Goal: Information Seeking & Learning: Find specific fact

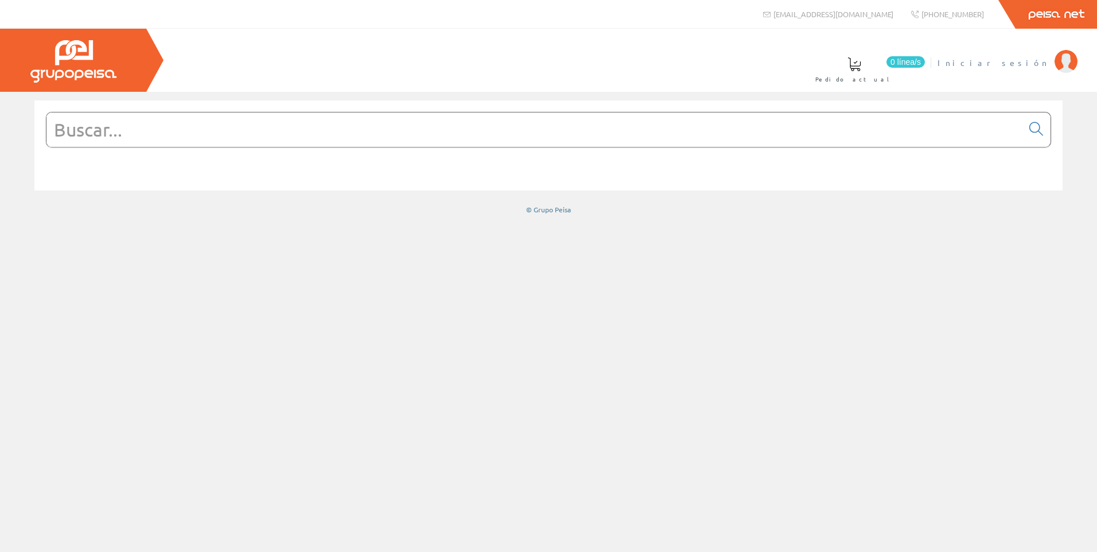
click at [1024, 64] on span "Iniciar sesión" at bounding box center [993, 62] width 111 height 11
click at [985, 62] on span "[PERSON_NAME] ELECTRI.2008 S.L" at bounding box center [930, 62] width 236 height 11
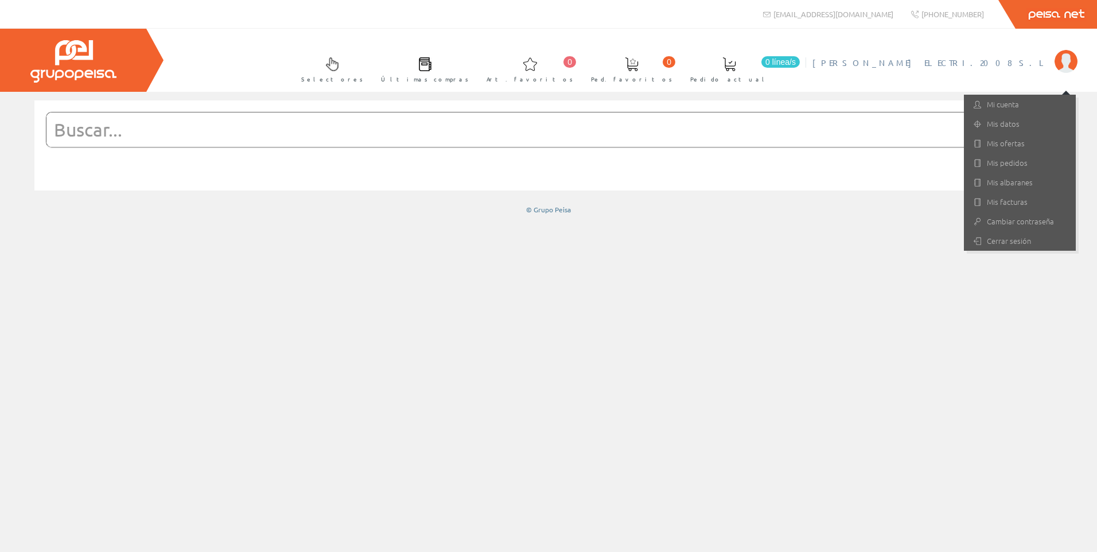
click at [332, 135] on input "text" at bounding box center [534, 129] width 976 height 34
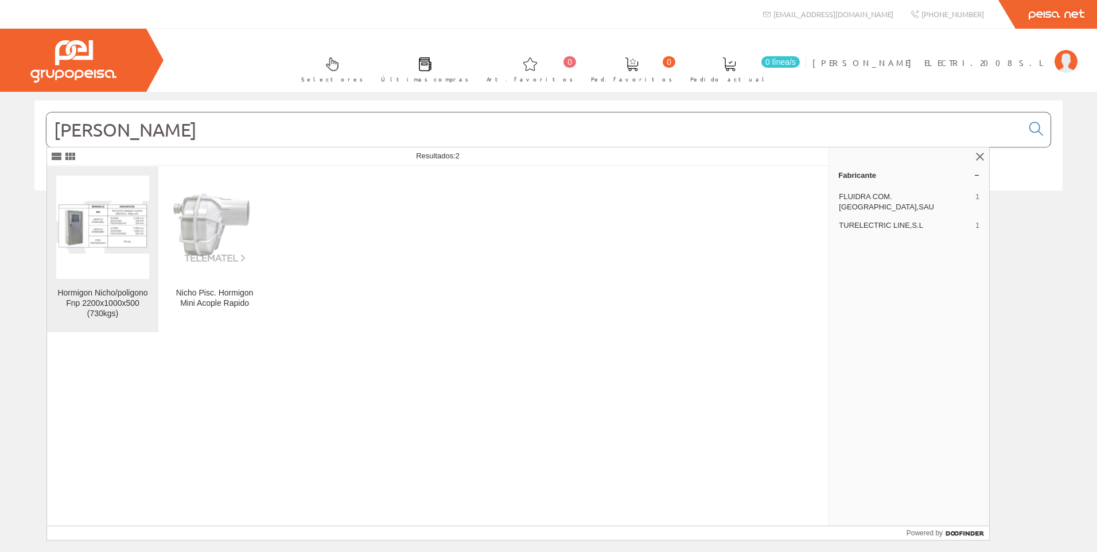
type input "nicho hormigon"
click at [127, 308] on div "Hormigon Nicho/poligono Fnp 2200x1000x500 (730kgs)" at bounding box center [102, 303] width 93 height 31
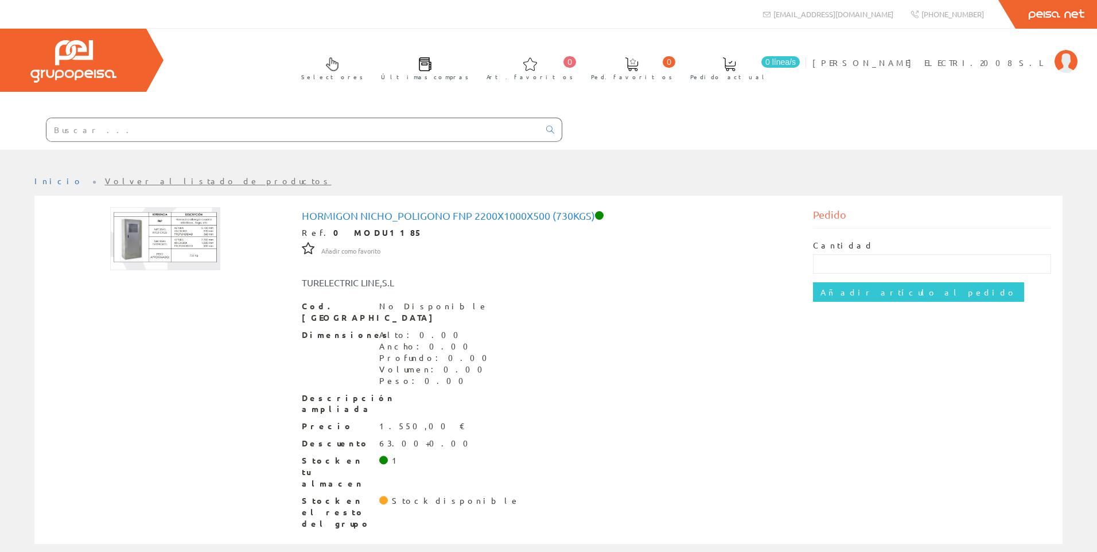
click at [163, 246] on img at bounding box center [165, 238] width 110 height 63
click at [129, 243] on img at bounding box center [165, 238] width 110 height 63
click at [180, 130] on input "text" at bounding box center [292, 129] width 493 height 23
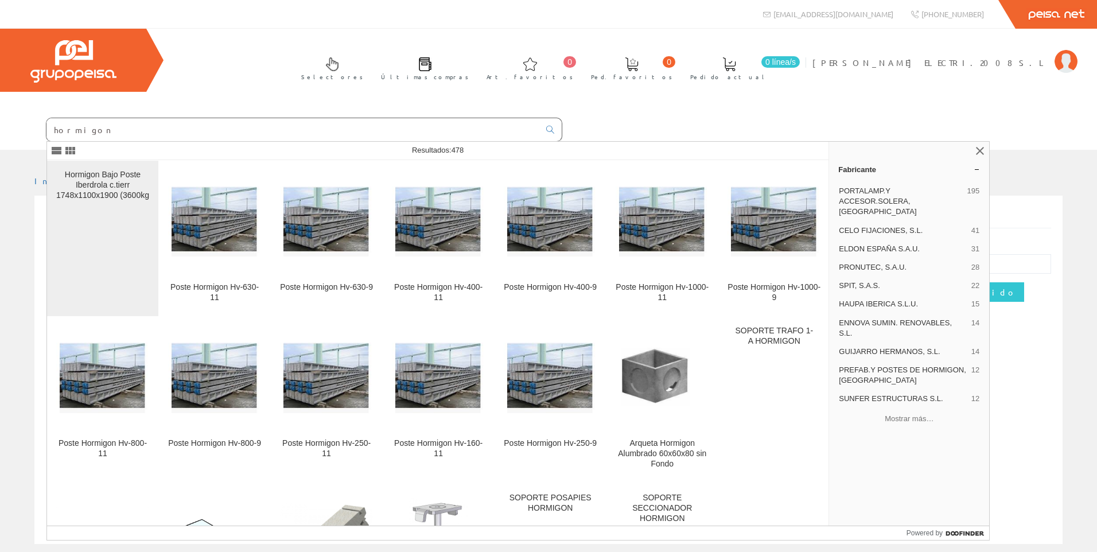
type input "hormigon"
click at [108, 201] on div "Hormigon Bajo Poste Iberdrola c.tierr 1748x1100x1900 (3600kg" at bounding box center [102, 185] width 93 height 31
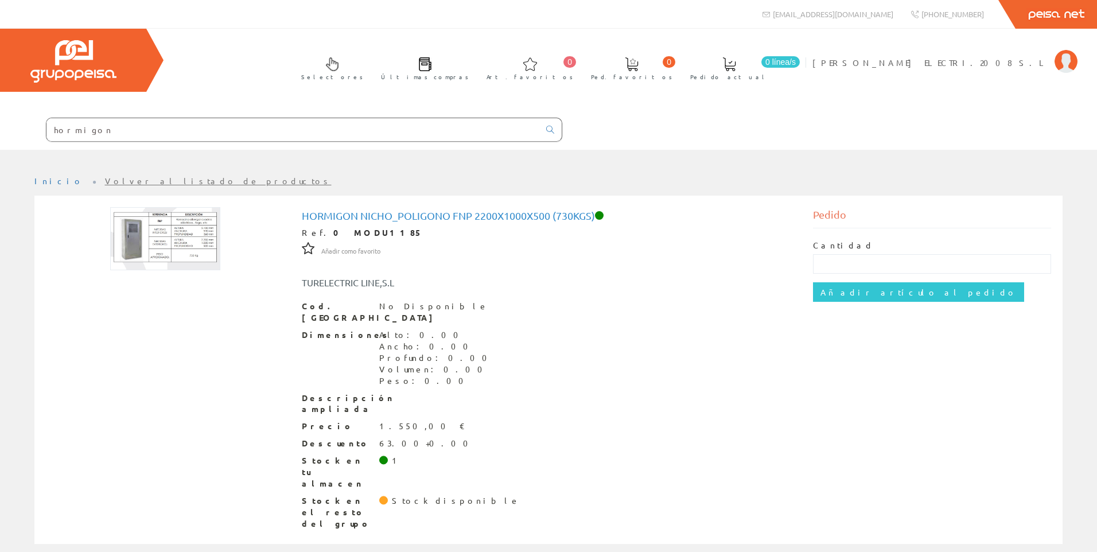
click at [261, 134] on input "hormigon" at bounding box center [292, 129] width 493 height 23
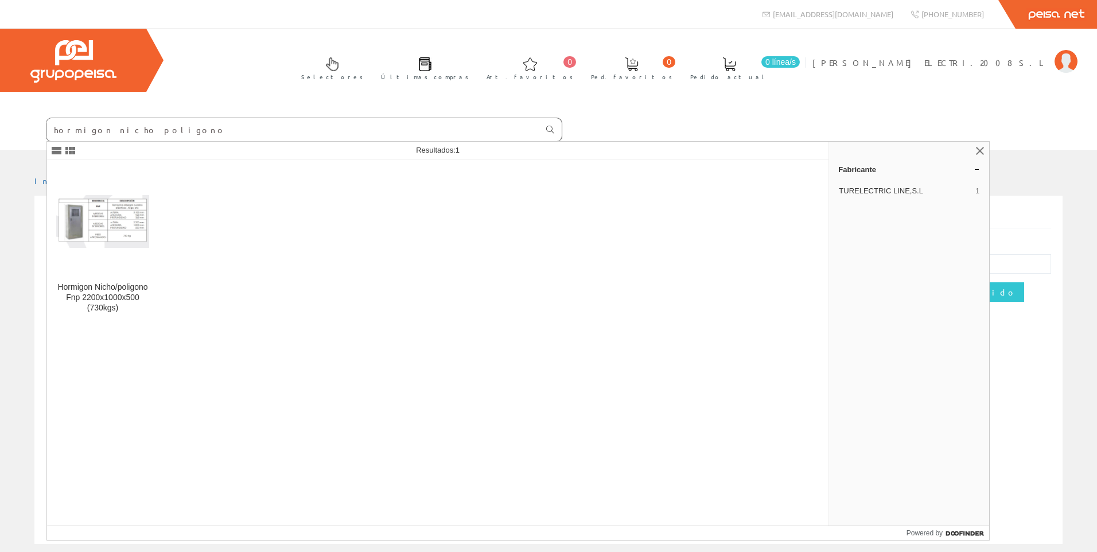
type input "hormigon nicho poligono"
click at [547, 128] on icon at bounding box center [550, 130] width 8 height 8
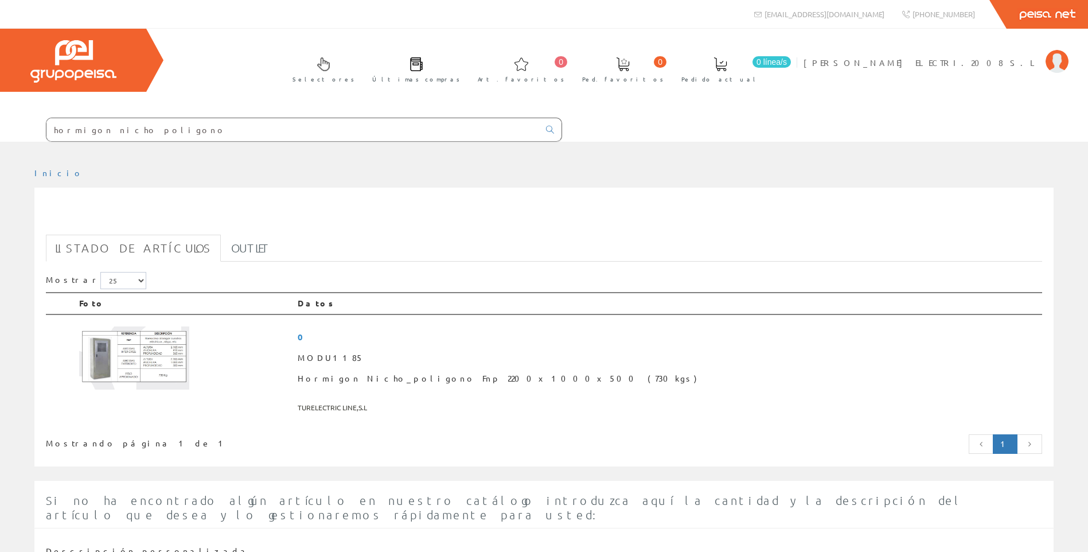
click at [153, 128] on input "hormigon nicho poligono" at bounding box center [292, 129] width 493 height 23
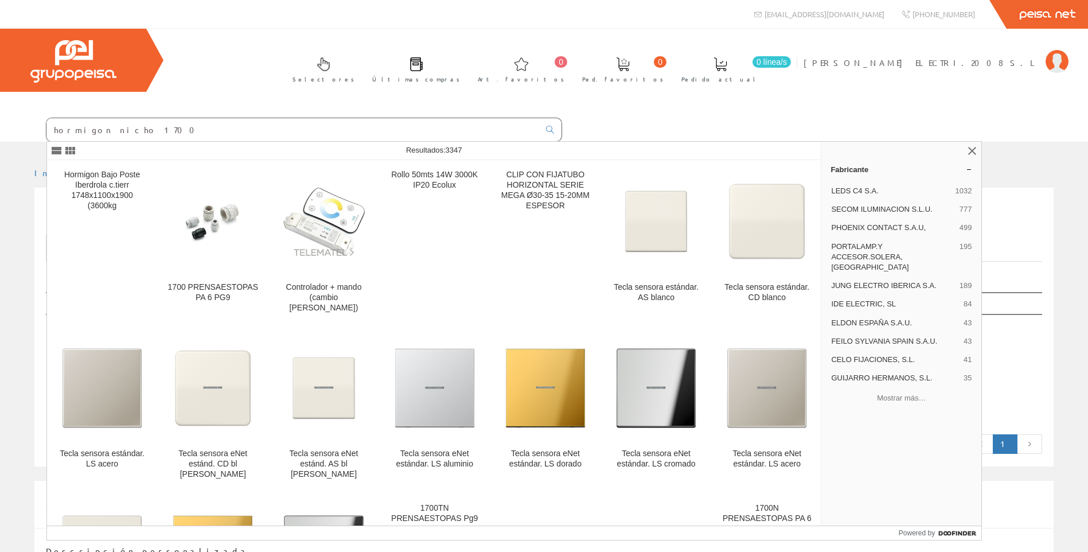
click at [153, 124] on input "hormigon nicho 1700" at bounding box center [292, 129] width 493 height 23
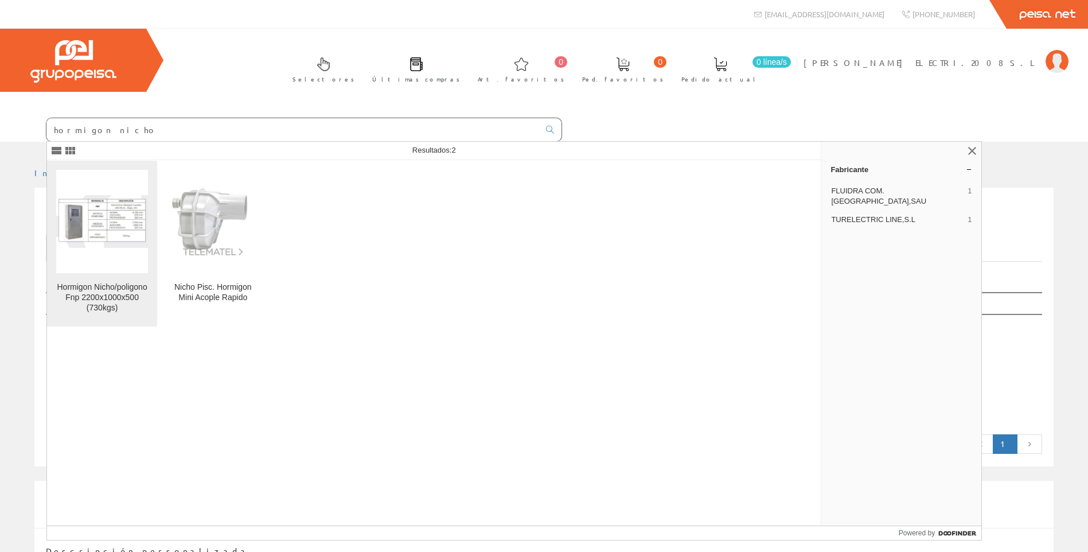
type input "hormigon nicho"
click at [116, 290] on div "Hormigon Nicho/poligono Fnp 2200x1000x500 (730kgs)" at bounding box center [102, 297] width 92 height 31
